Goal: Obtain resource: Obtain resource

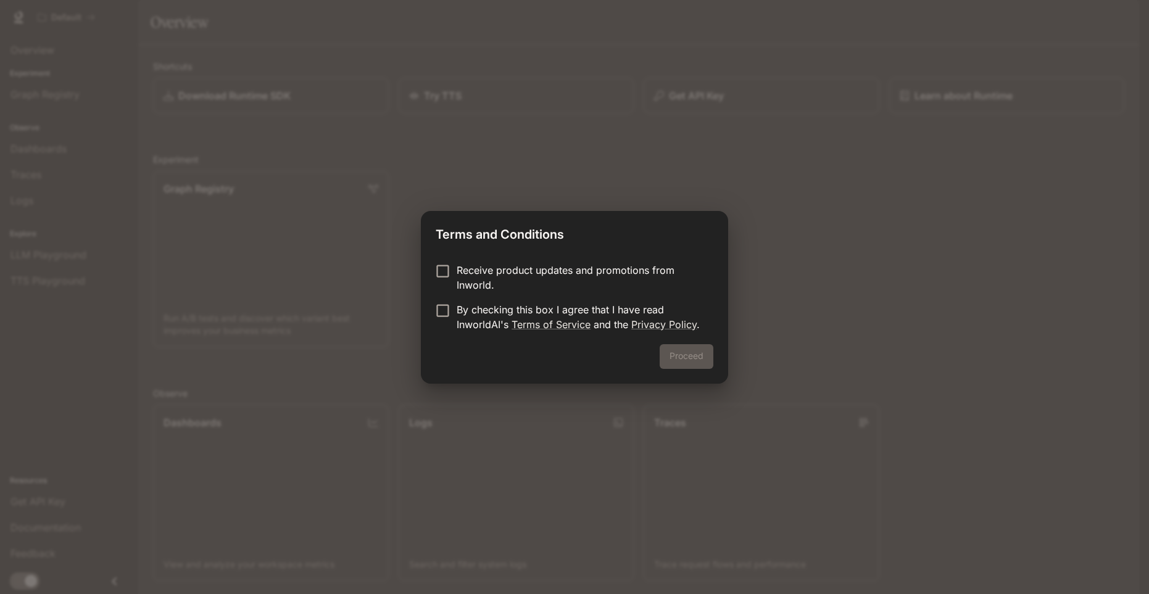
click at [481, 282] on p "Receive product updates and promotions from Inworld." at bounding box center [579, 278] width 247 height 30
click at [474, 321] on p "By checking this box I agree that I have read InworldAI's Terms of Service and …" at bounding box center [579, 317] width 247 height 30
click at [675, 358] on button "Proceed" at bounding box center [686, 356] width 54 height 25
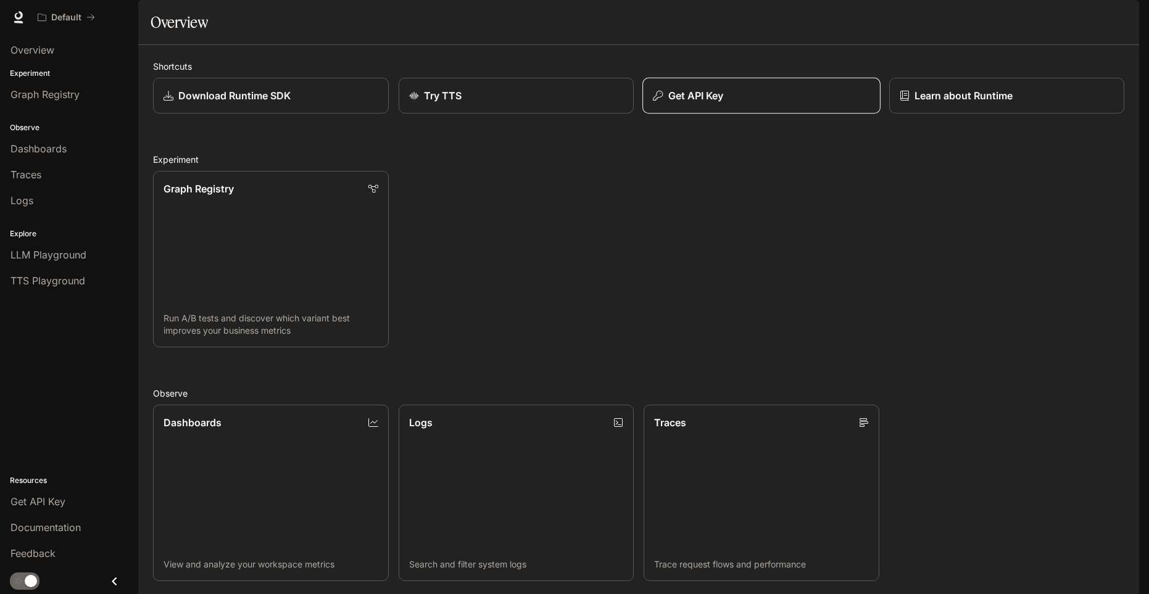
click at [714, 114] on button "Get API Key" at bounding box center [760, 96] width 237 height 36
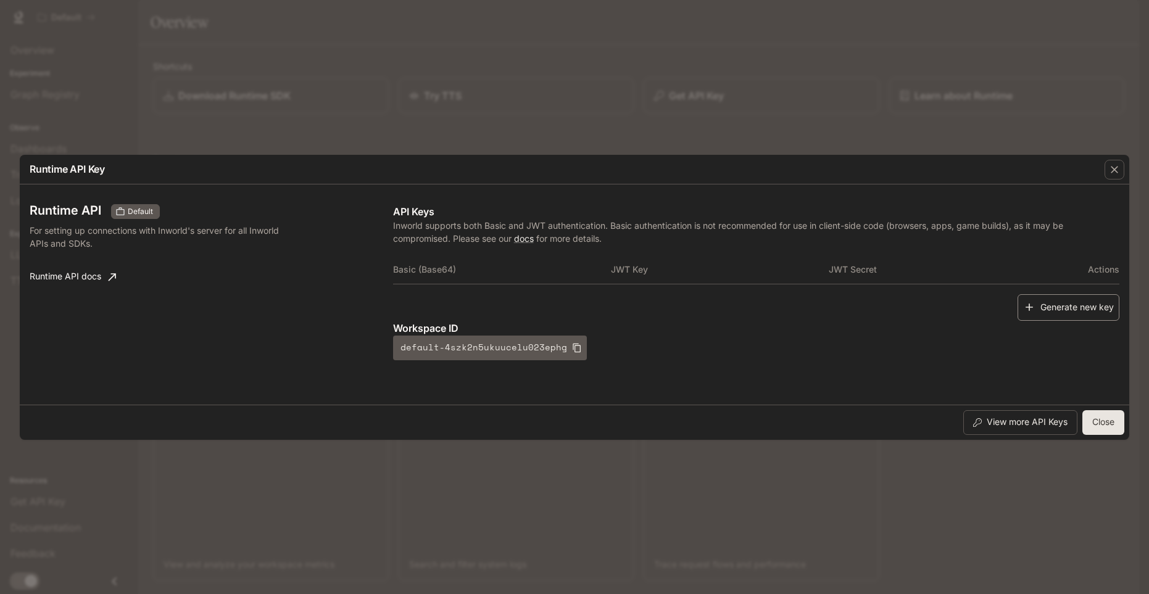
click at [1065, 310] on button "Generate new key" at bounding box center [1068, 307] width 102 height 27
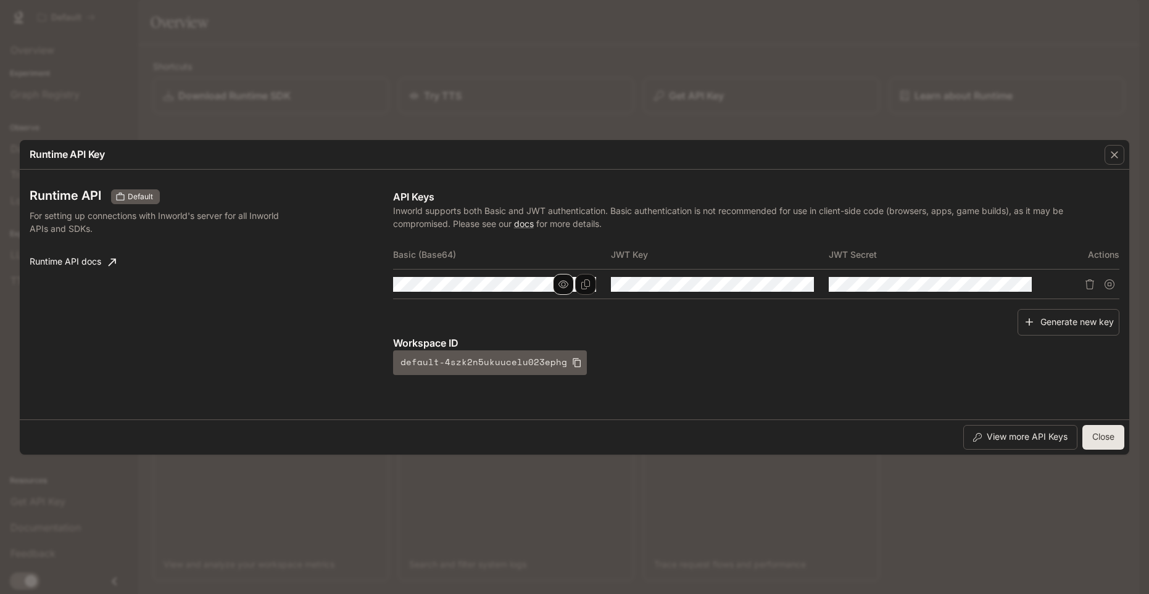
click at [565, 280] on icon "button" at bounding box center [563, 284] width 10 height 10
click at [561, 285] on icon "button" at bounding box center [563, 284] width 10 height 8
click at [775, 289] on button "button" at bounding box center [780, 284] width 21 height 21
click at [996, 289] on button "button" at bounding box center [998, 284] width 21 height 21
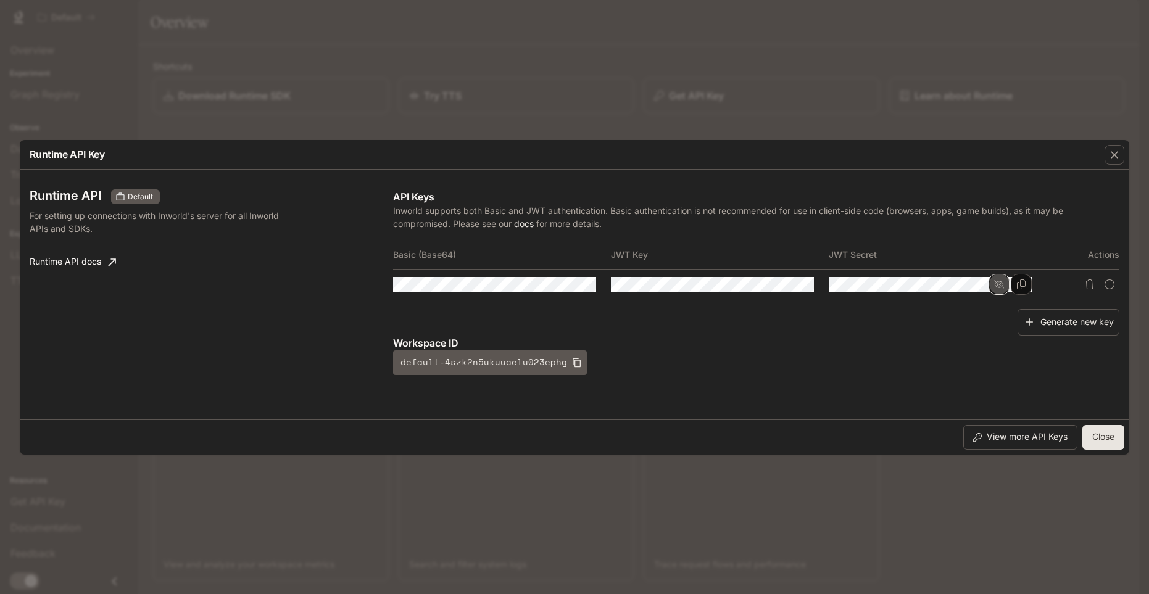
click at [996, 289] on button "button" at bounding box center [998, 284] width 21 height 21
click at [782, 289] on icon "button" at bounding box center [781, 284] width 10 height 10
click at [804, 290] on button "Copy Key" at bounding box center [803, 284] width 21 height 21
